Goal: Transaction & Acquisition: Purchase product/service

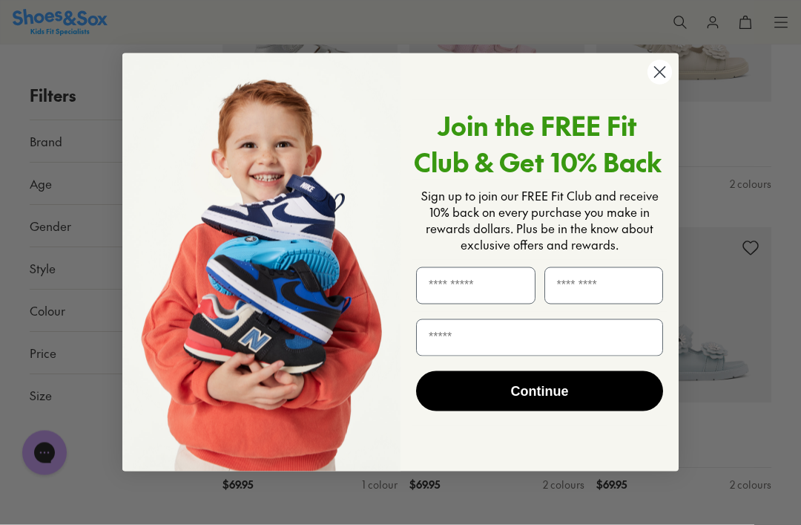
scroll to position [329, 0]
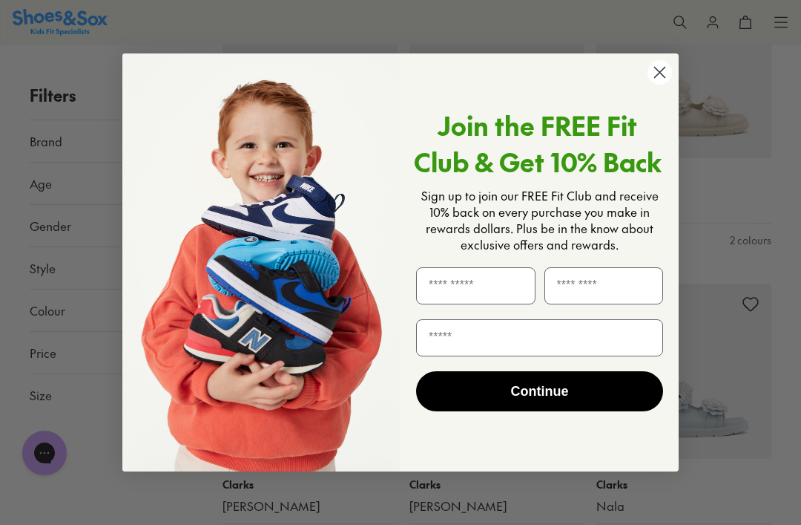
click at [662, 78] on icon "Close dialog" at bounding box center [660, 73] width 10 height 10
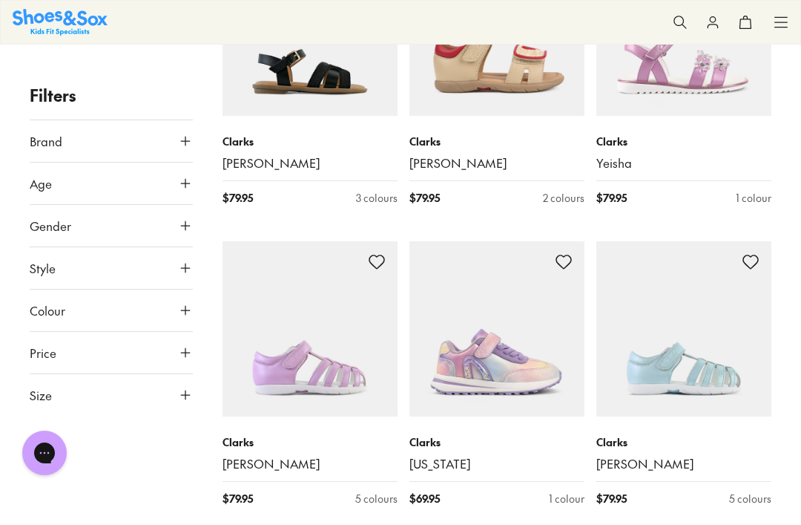
scroll to position [1574, 0]
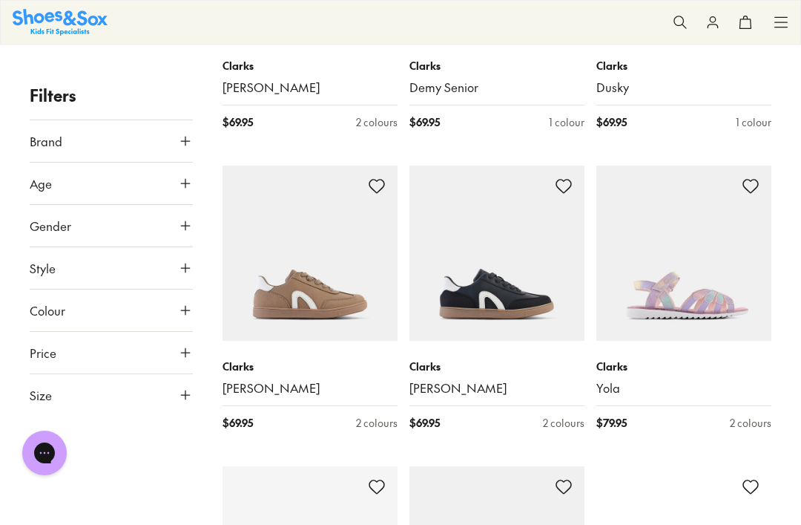
scroll to position [2851, 0]
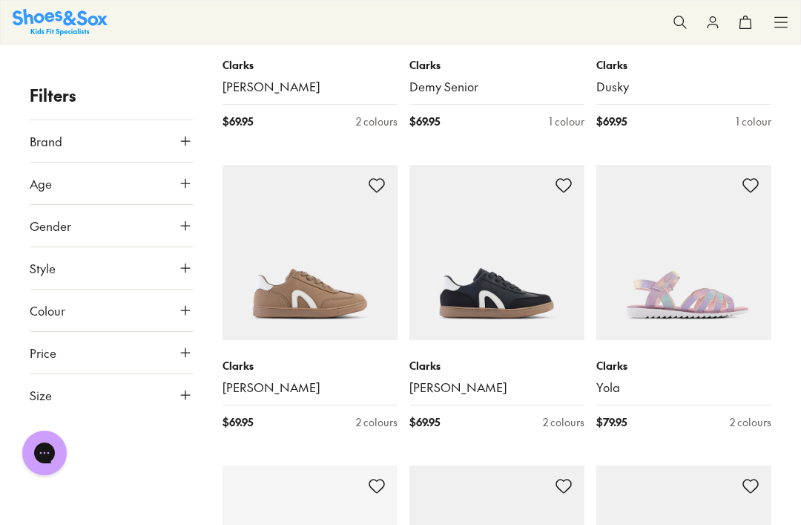
click at [183, 171] on button "Age" at bounding box center [111, 183] width 163 height 42
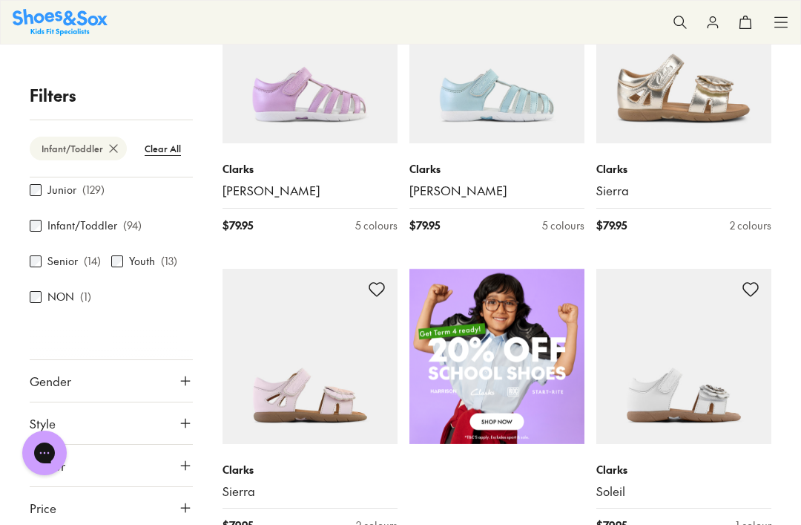
scroll to position [85, 0]
click at [180, 379] on icon at bounding box center [185, 382] width 15 height 15
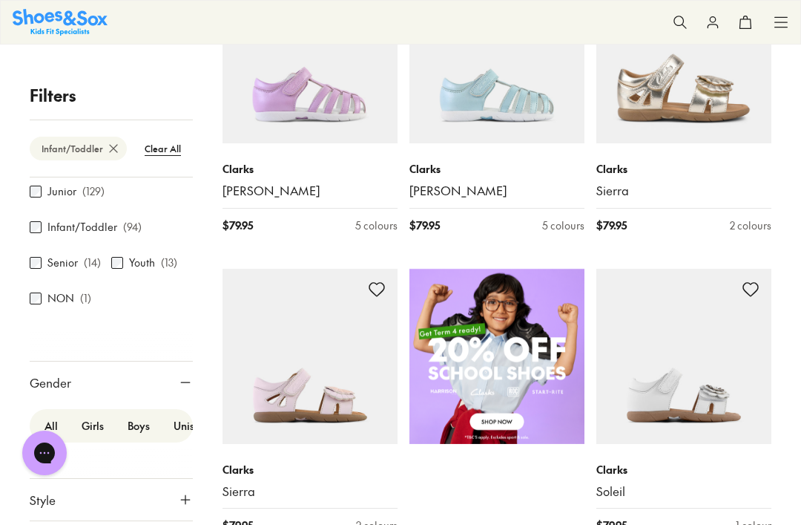
click at [88, 425] on label "Girls" at bounding box center [93, 425] width 46 height 27
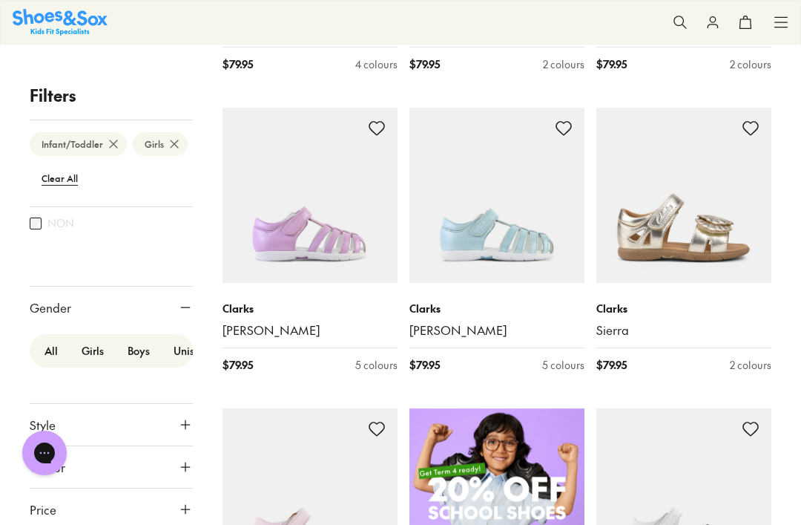
scroll to position [507, 0]
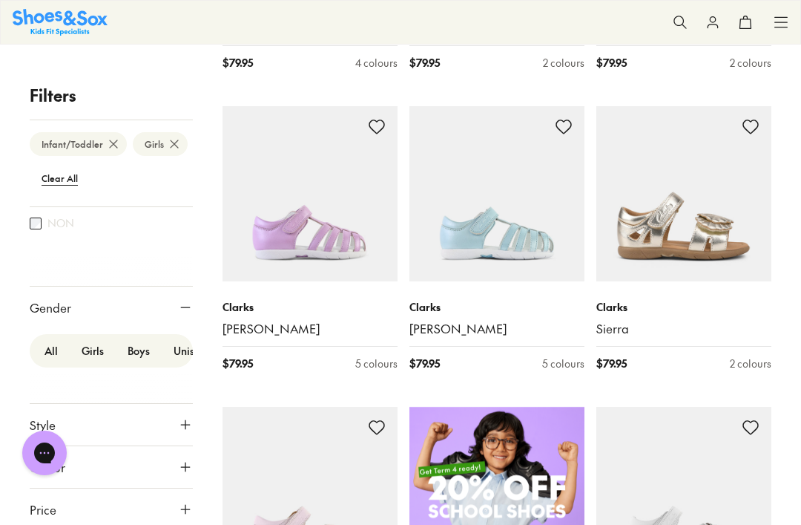
click at [182, 428] on icon at bounding box center [185, 424] width 15 height 15
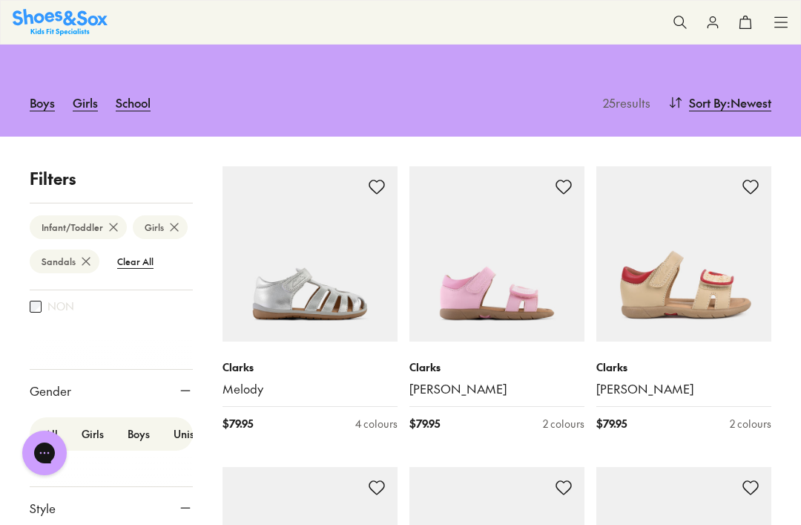
type input "***"
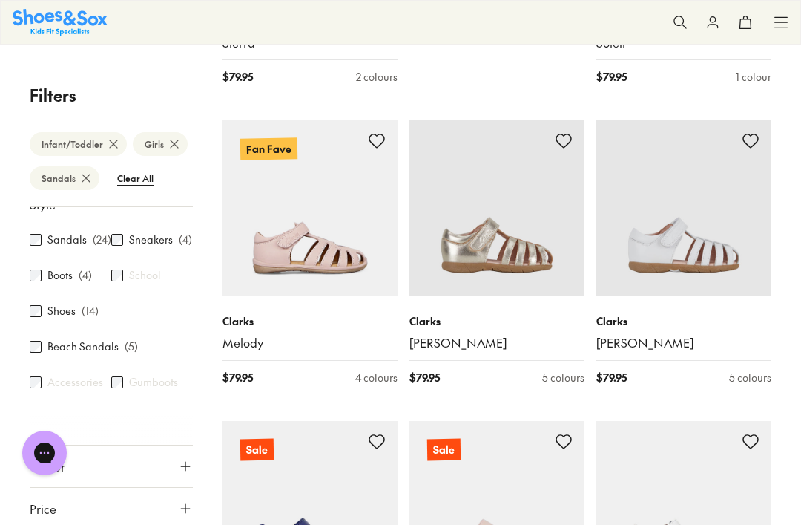
scroll to position [409, 0]
click at [246, 313] on p "Clarks" at bounding box center [310, 321] width 175 height 16
click at [311, 181] on img at bounding box center [310, 207] width 175 height 175
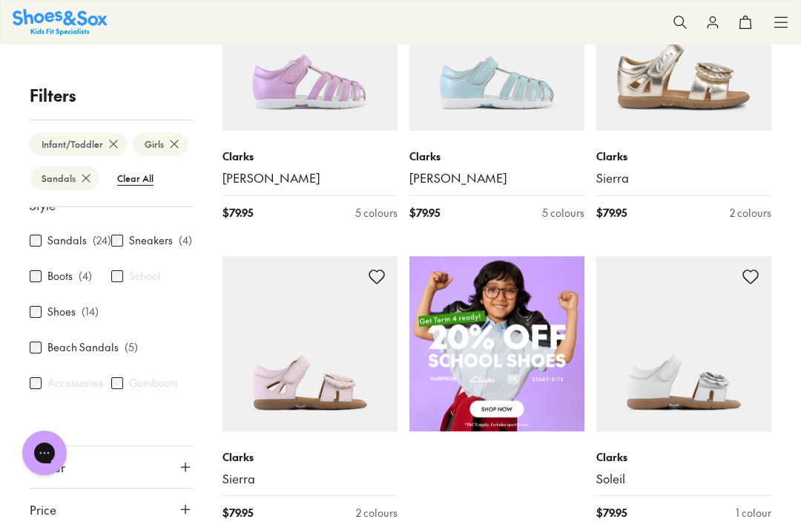
scroll to position [655, 0]
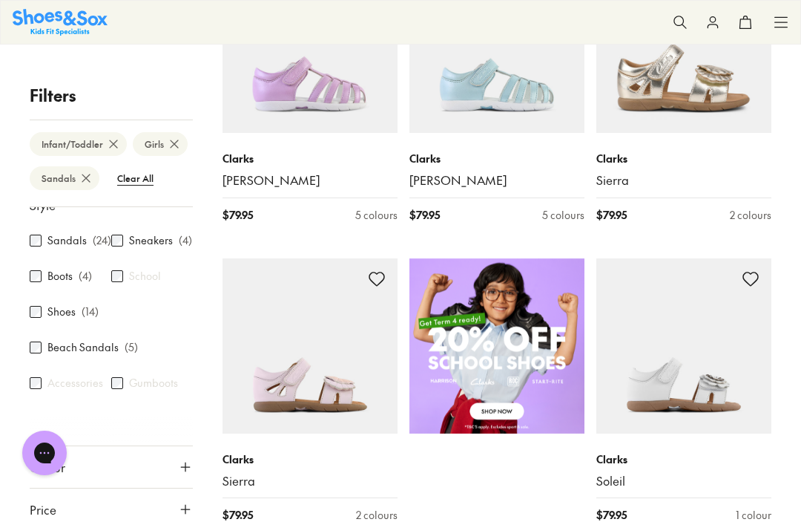
click at [656, 451] on div "Clarks Soleil" at bounding box center [683, 470] width 175 height 38
click at [704, 329] on img at bounding box center [683, 345] width 175 height 175
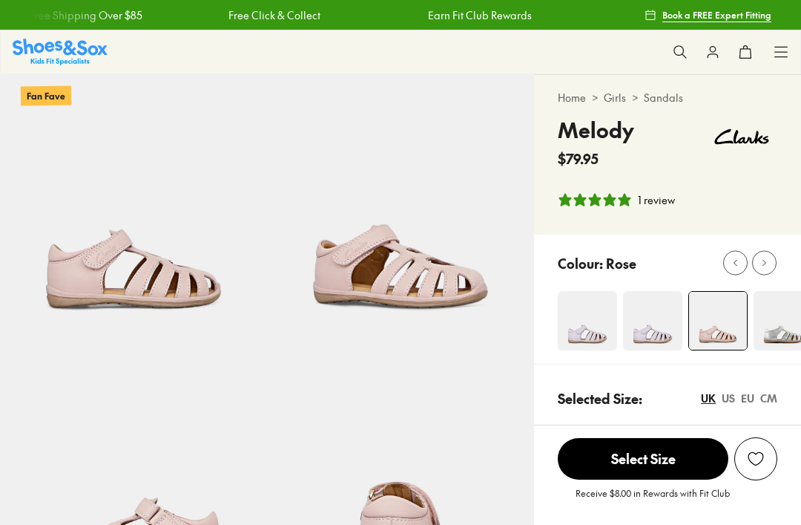
select select "*"
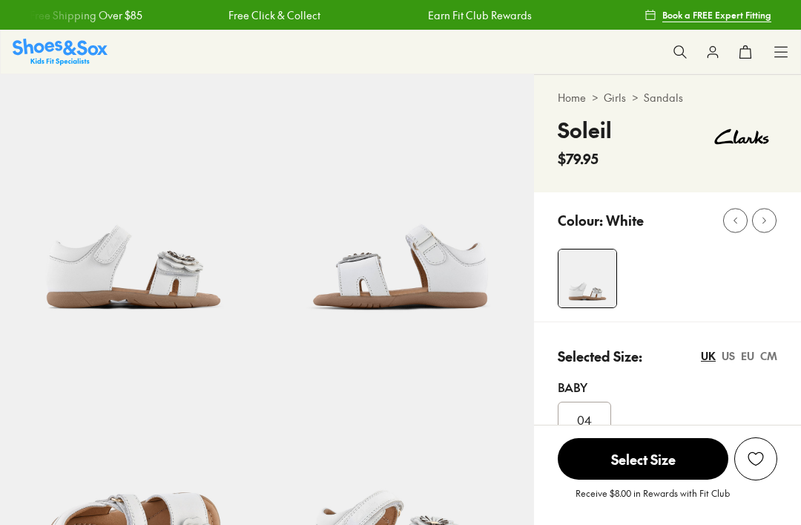
scroll to position [153, 0]
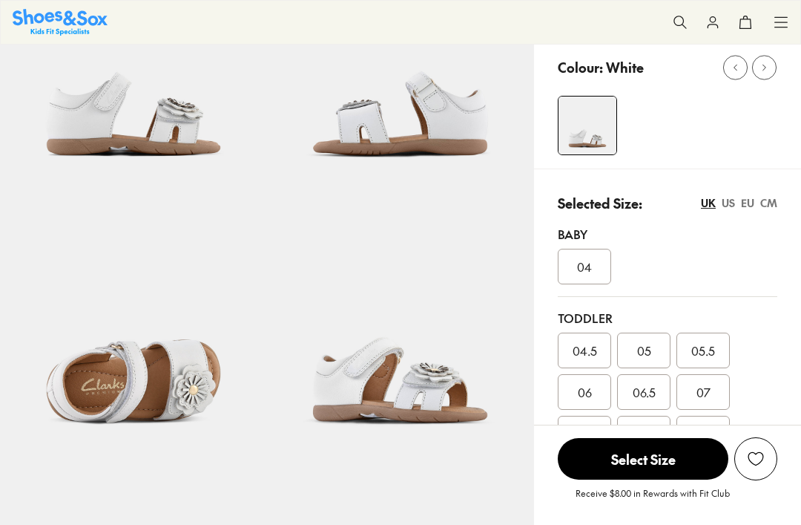
select select "*"
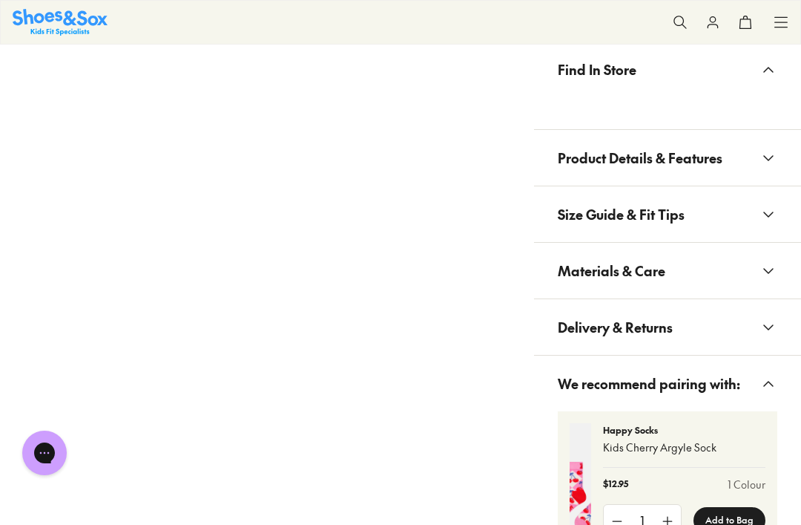
scroll to position [1138, 0]
click at [775, 150] on icon at bounding box center [769, 157] width 18 height 18
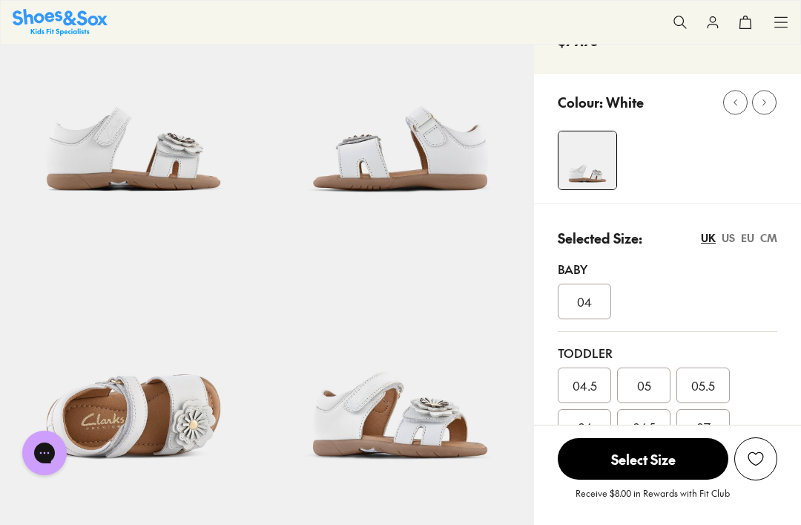
scroll to position [0, 0]
